Goal: Task Accomplishment & Management: Manage account settings

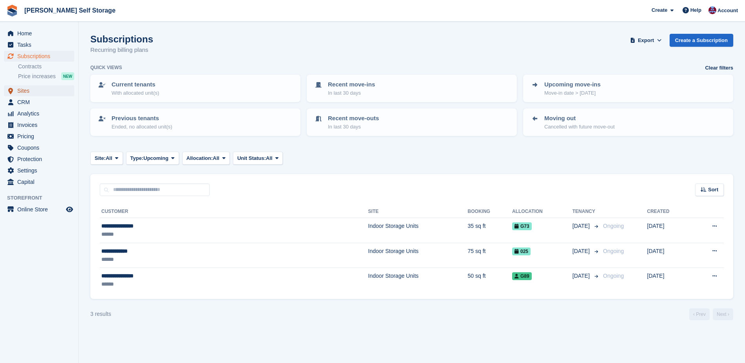
click at [22, 91] on span "Sites" at bounding box center [40, 90] width 47 height 11
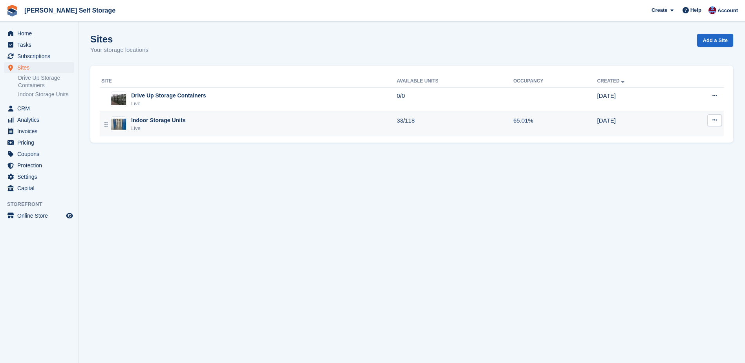
click at [151, 123] on div "Indoor Storage Units" at bounding box center [158, 120] width 54 height 8
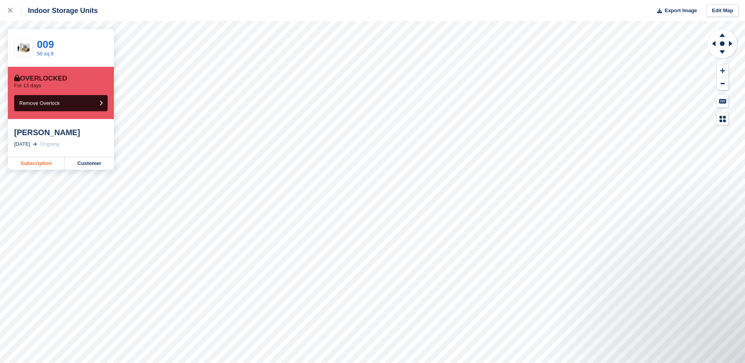
click at [29, 160] on link "Subscription" at bounding box center [36, 163] width 57 height 13
click at [35, 163] on link "Subscription" at bounding box center [36, 163] width 57 height 13
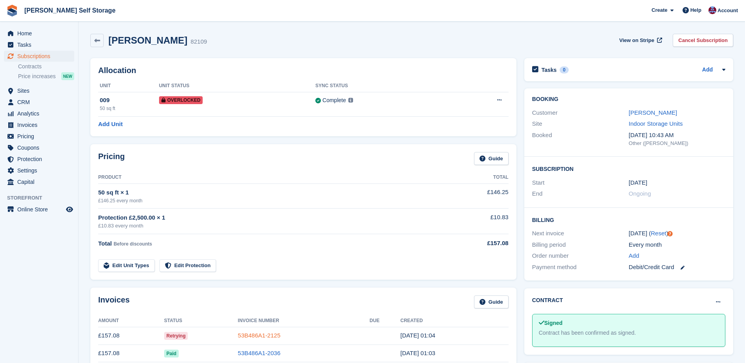
click at [253, 333] on link "53B486A1-2125" at bounding box center [259, 335] width 42 height 7
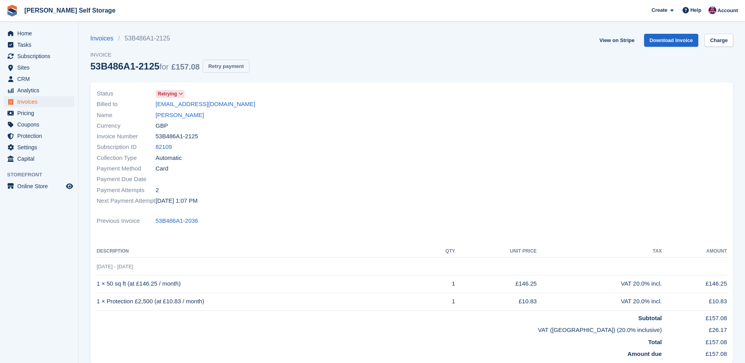
click at [217, 68] on button "Retry payment" at bounding box center [226, 66] width 46 height 13
